Goal: Task Accomplishment & Management: Manage account settings

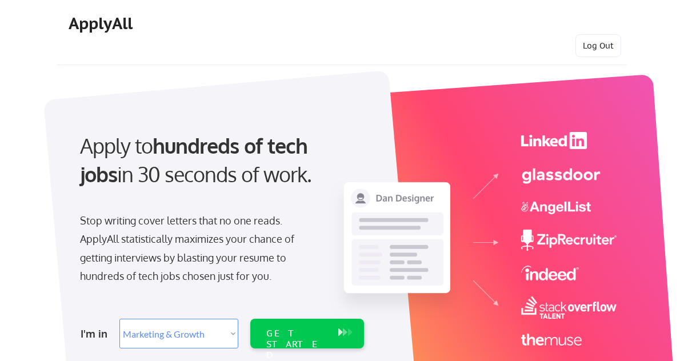
select select ""marketing___comms""
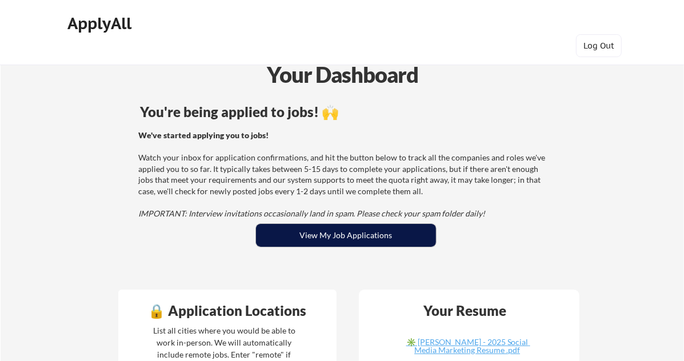
click at [353, 228] on button "View My Job Applications" at bounding box center [346, 235] width 180 height 23
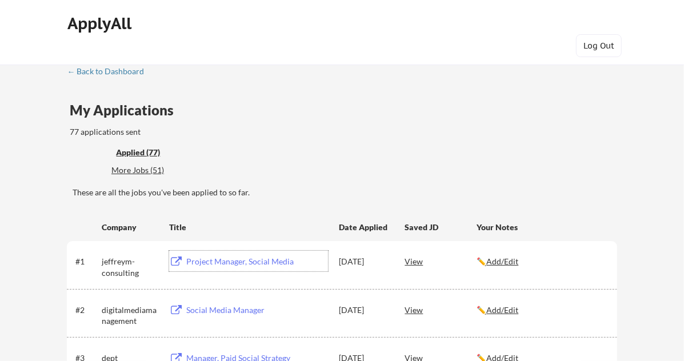
click at [222, 258] on div "Project Manager, Social Media" at bounding box center [257, 261] width 142 height 11
